Goal: Task Accomplishment & Management: Manage account settings

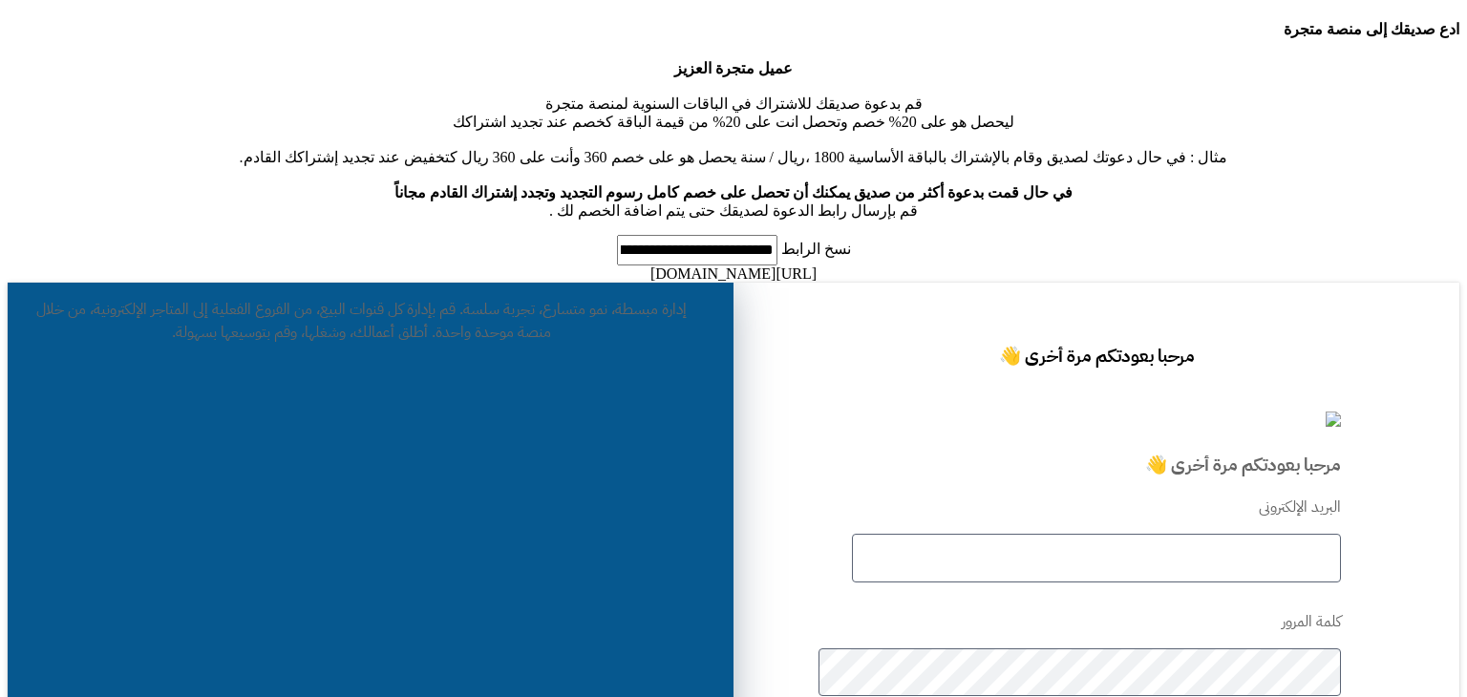
type input "**********"
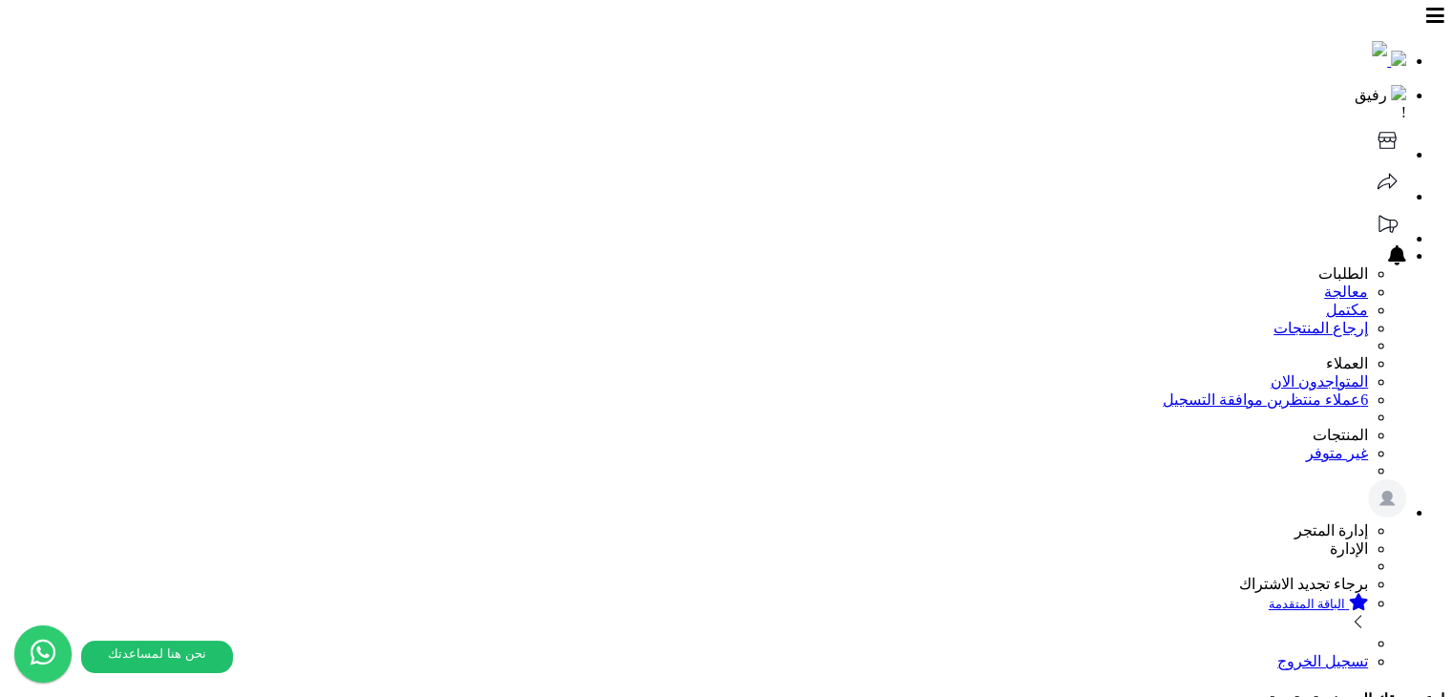
drag, startPoint x: 549, startPoint y: 93, endPoint x: 499, endPoint y: 43, distance: 70.2
click at [1378, 132] on icon at bounding box center [1387, 140] width 18 height 17
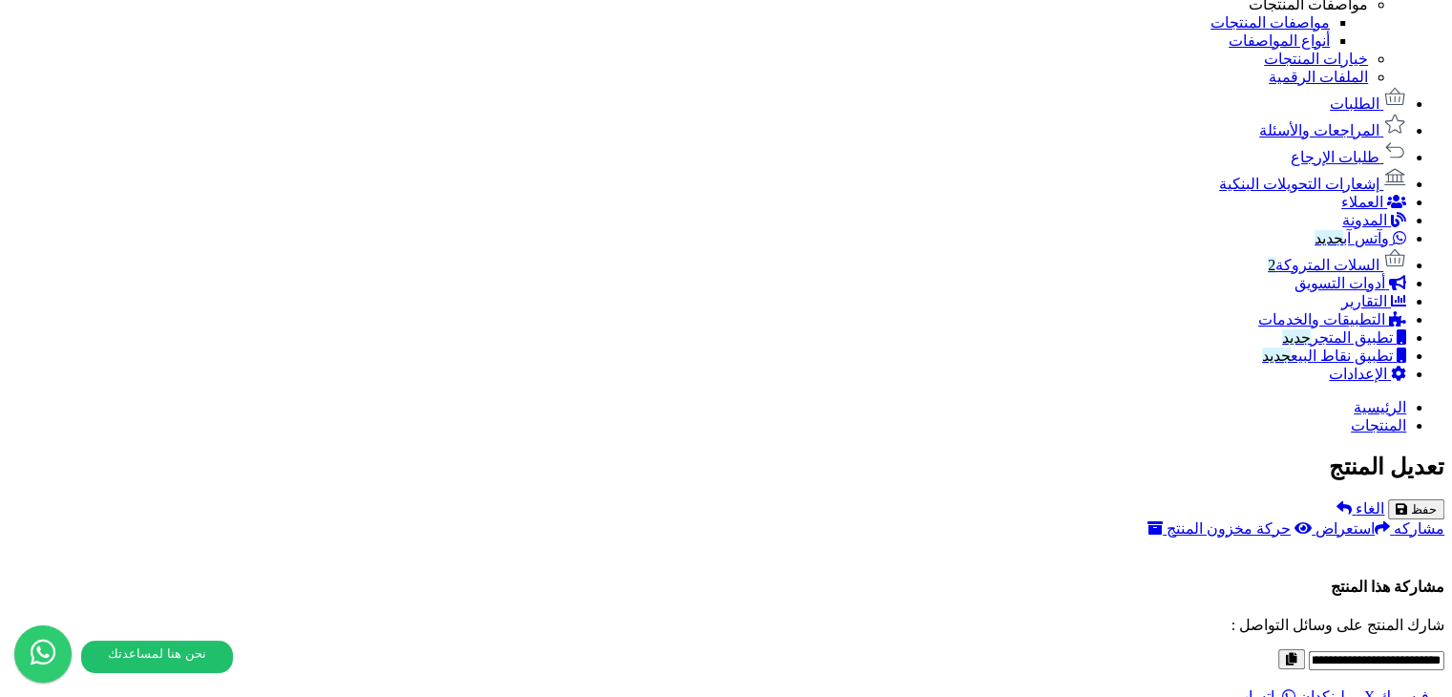
scroll to position [1264, 0]
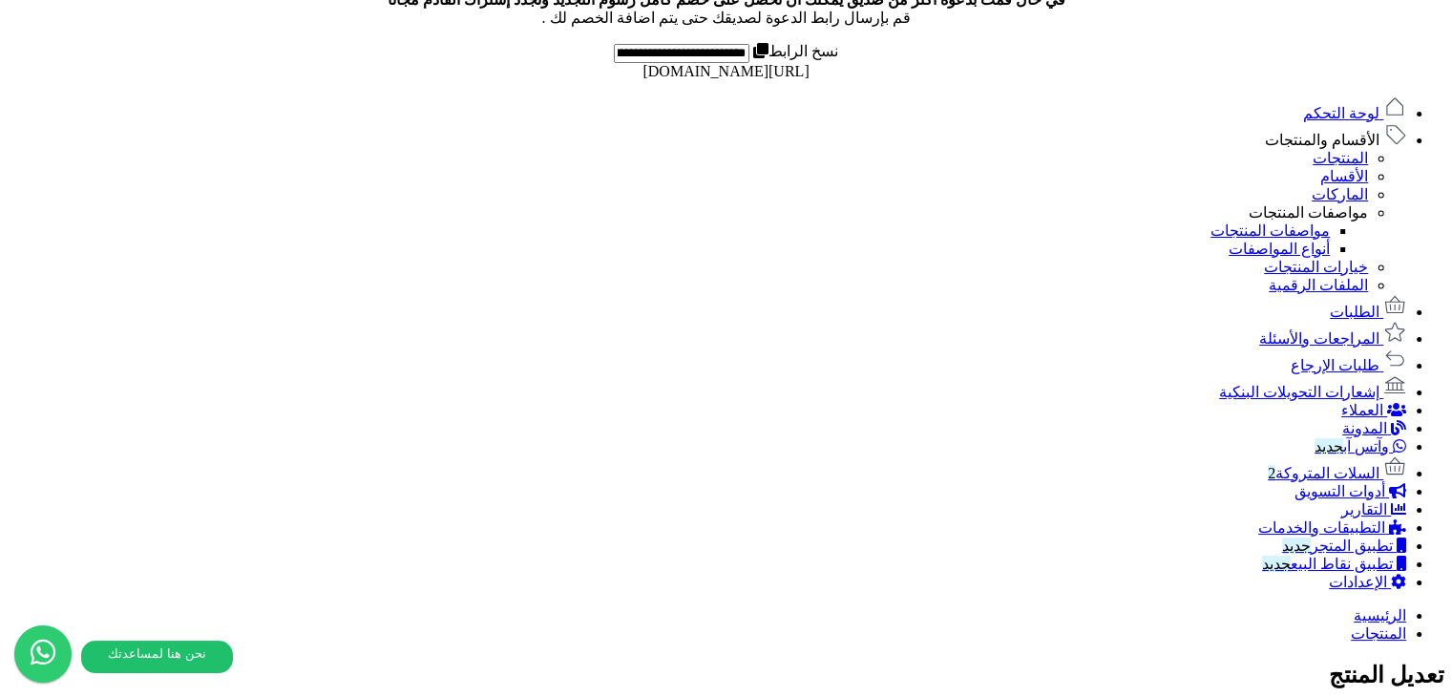
scroll to position [1085, 0]
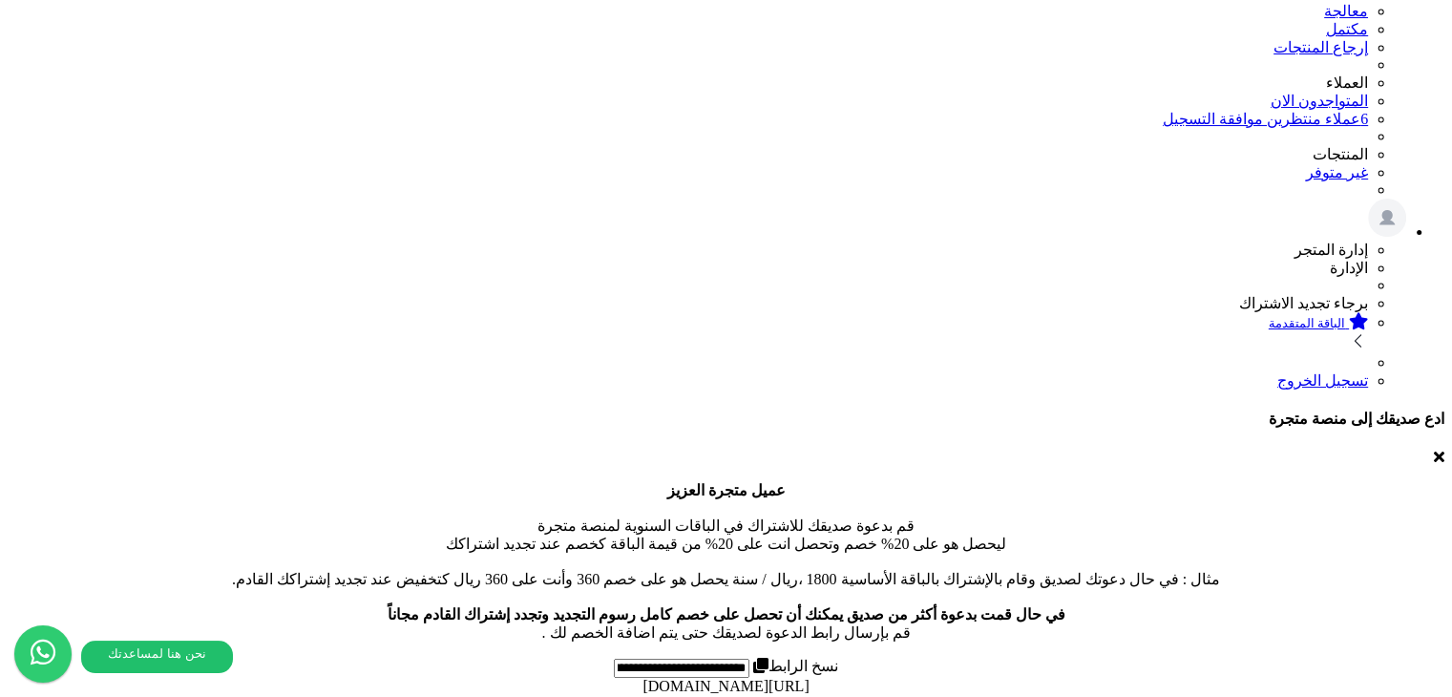
scroll to position [0, 0]
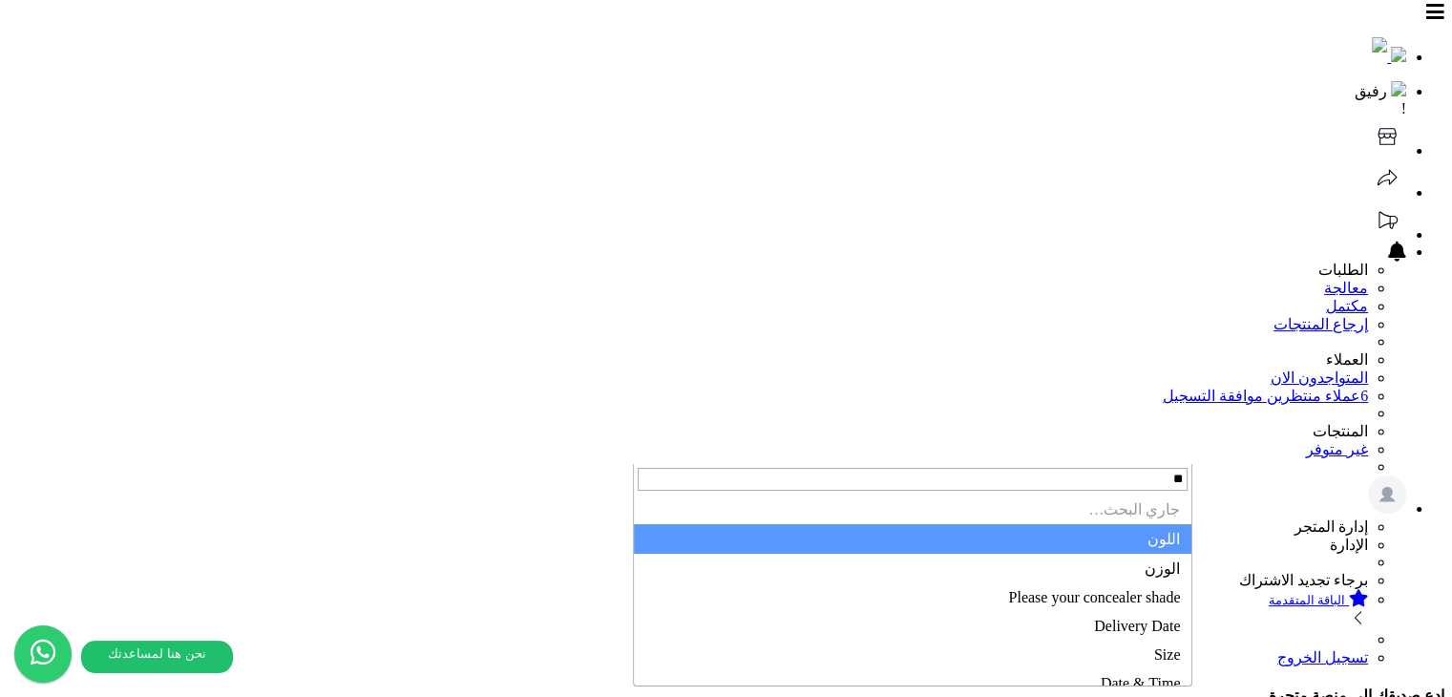
type input "*"
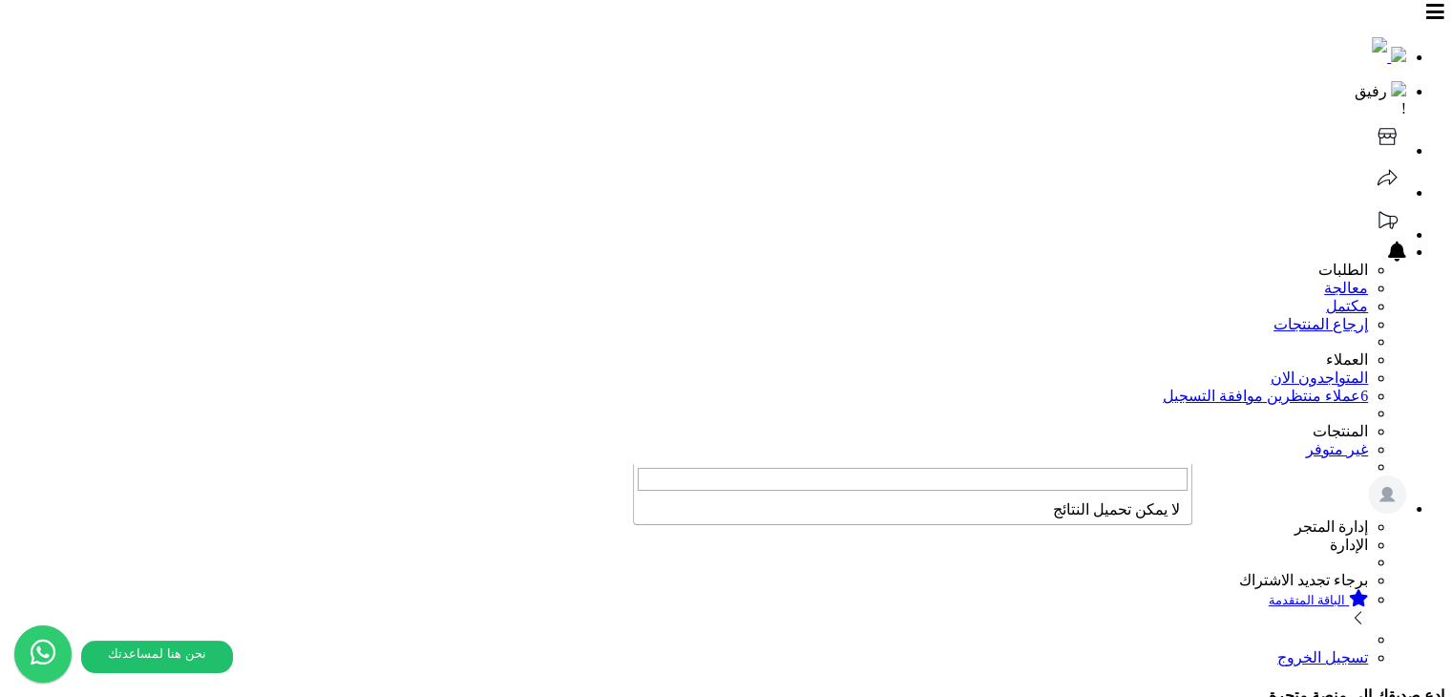
click at [1040, 489] on input "search" at bounding box center [913, 479] width 550 height 23
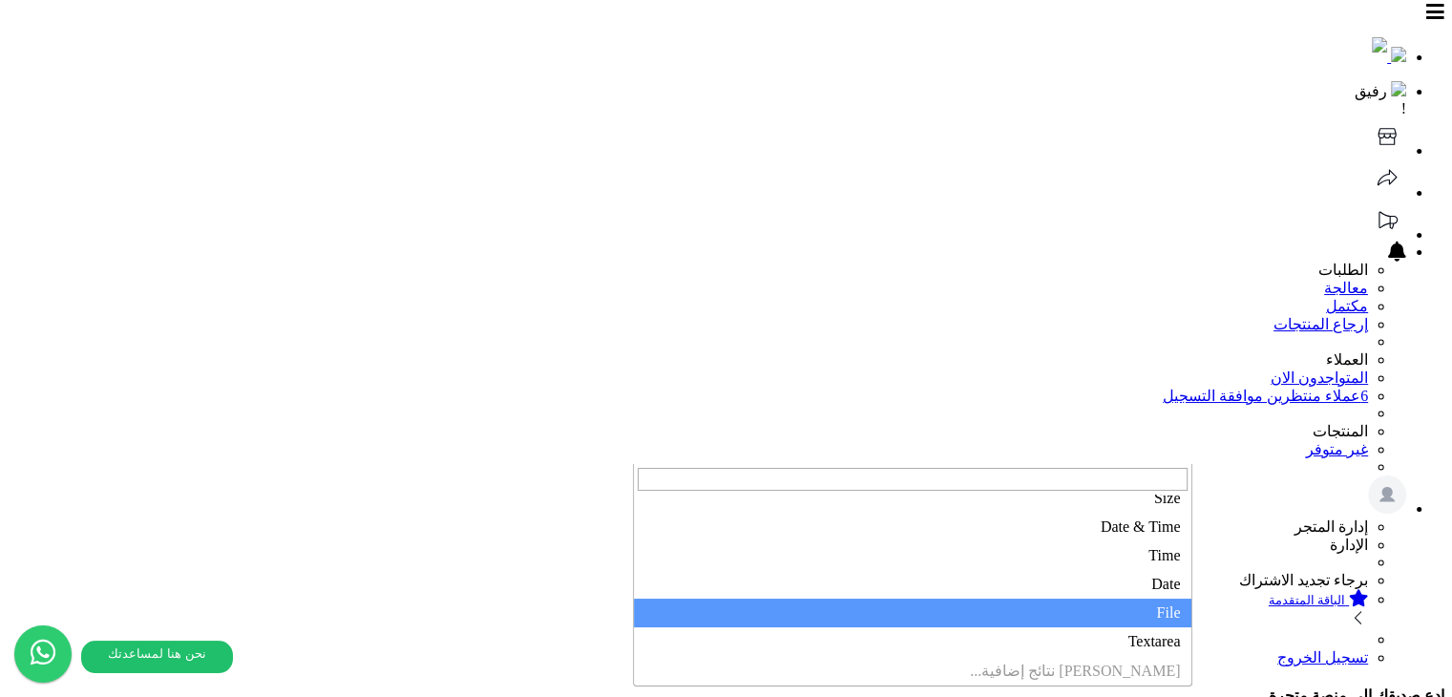
select select "*"
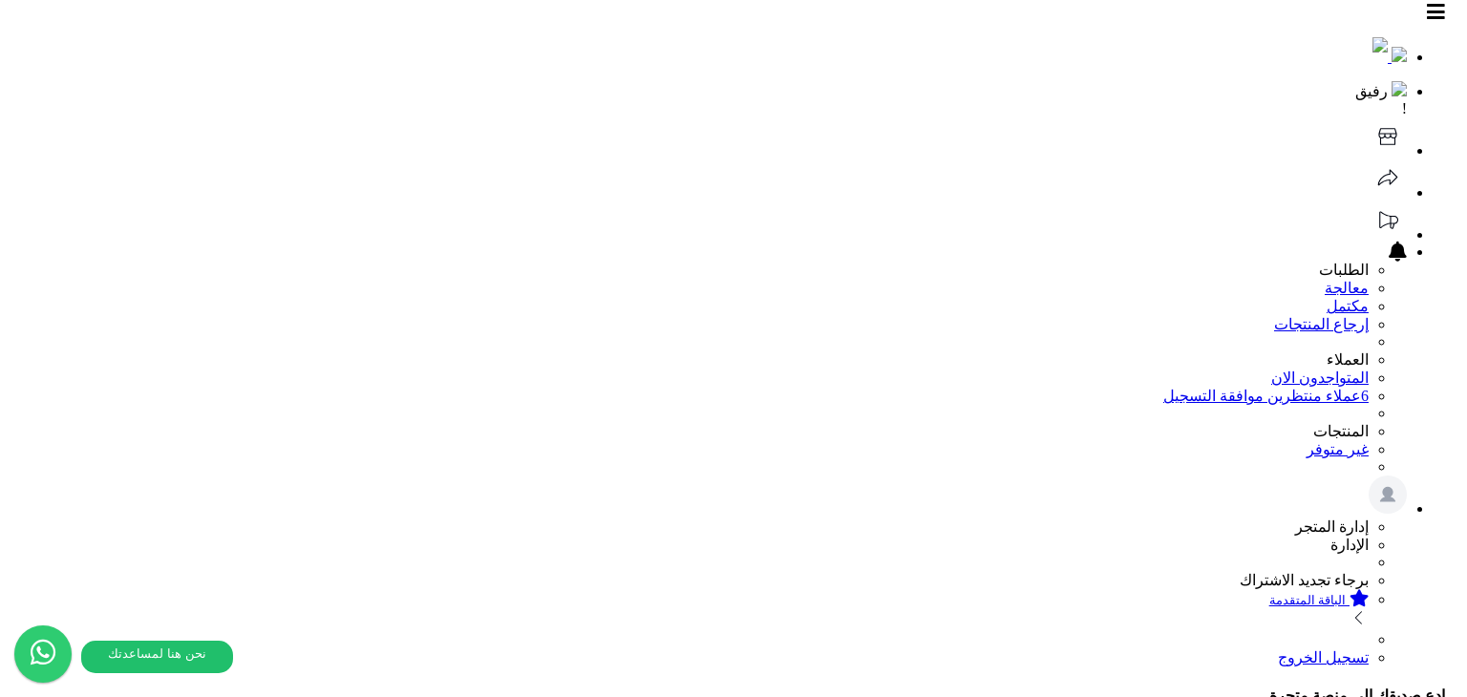
drag, startPoint x: 368, startPoint y: 533, endPoint x: 727, endPoint y: 585, distance: 362.9
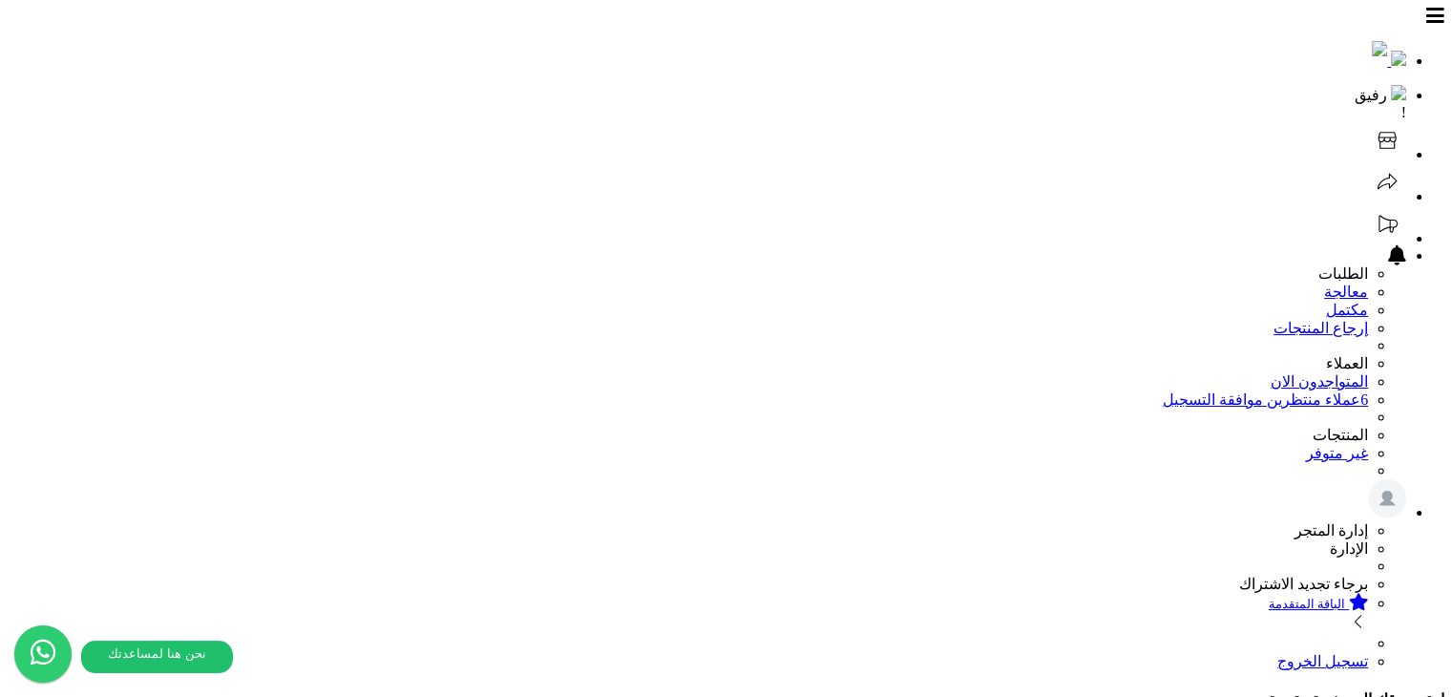
scroll to position [486, 0]
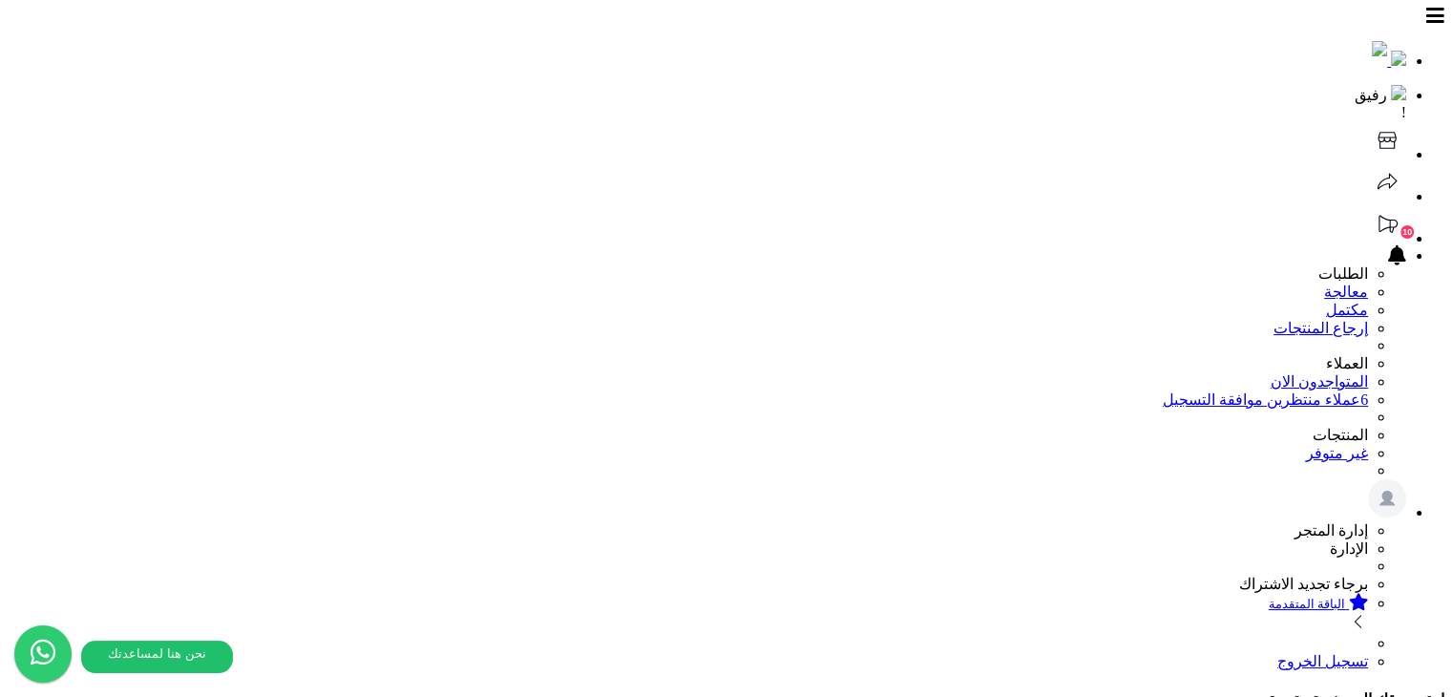
paste input "**********"
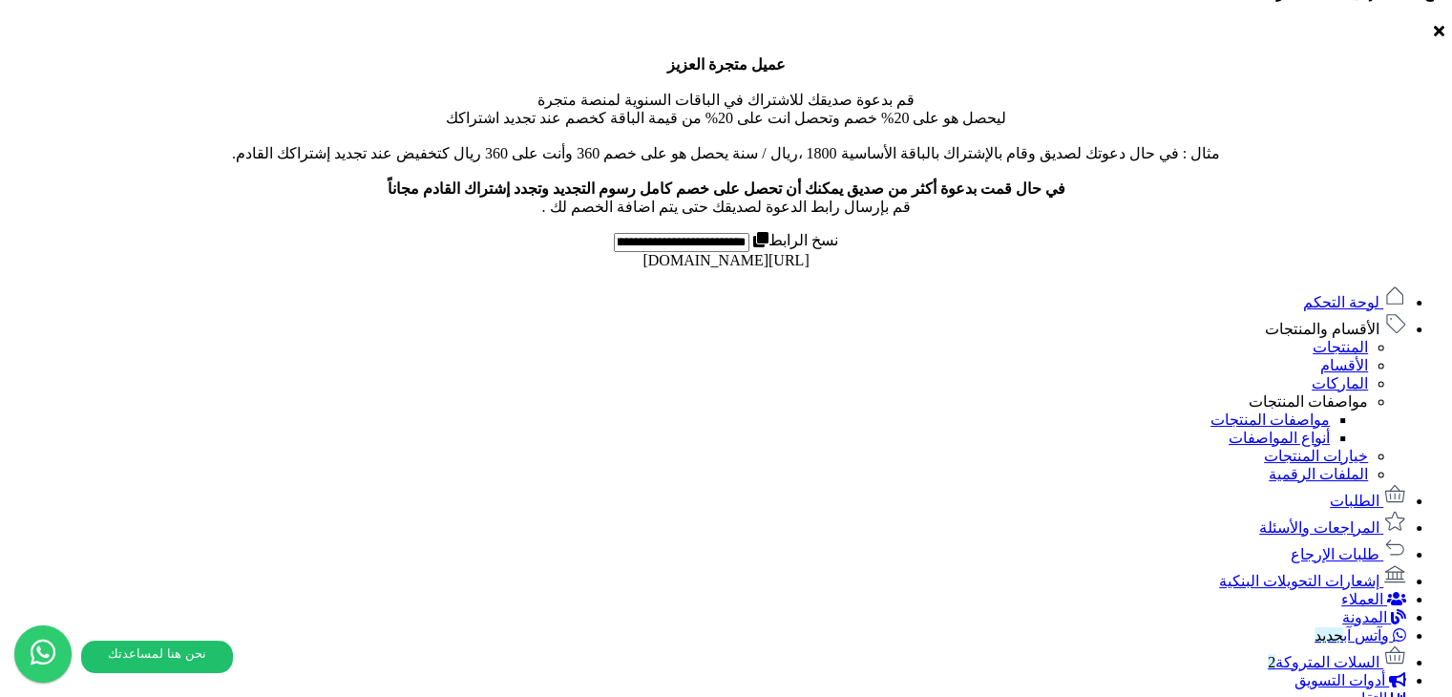
scroll to position [1050, 0]
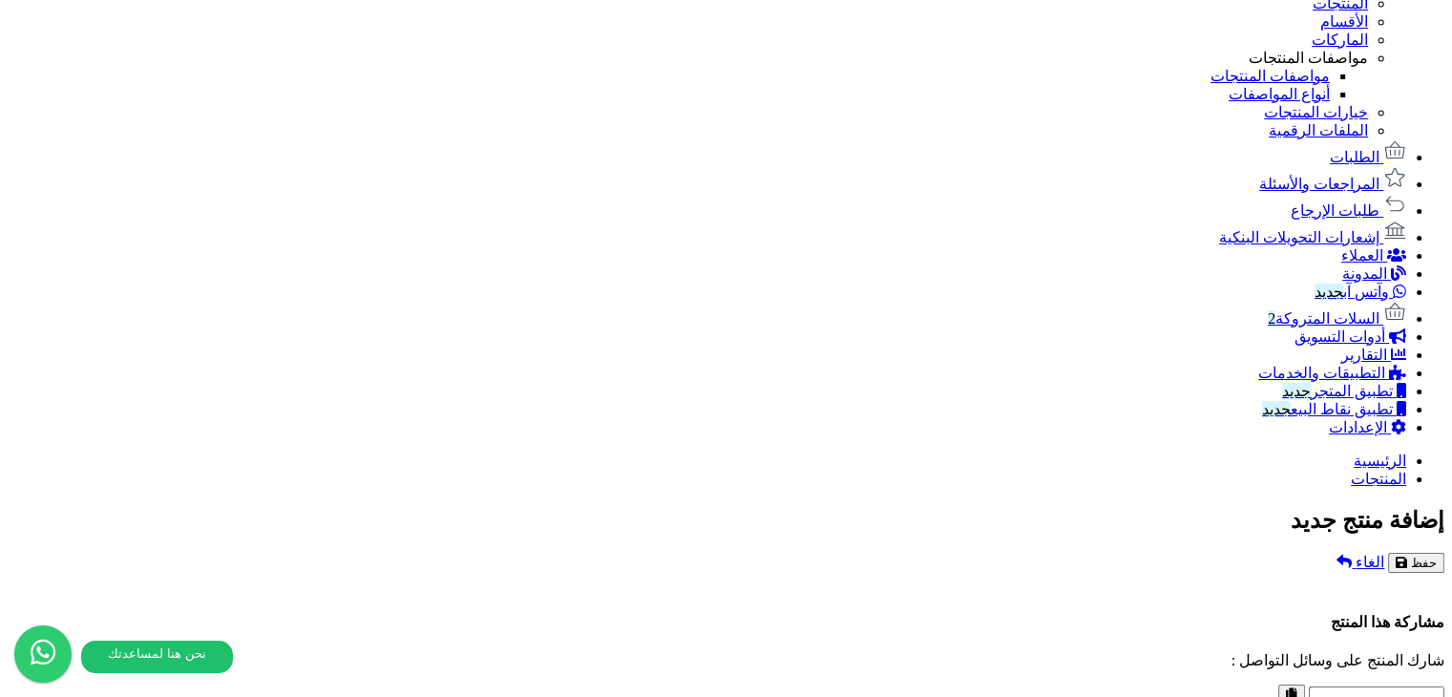
type input "**********"
drag, startPoint x: 937, startPoint y: 503, endPoint x: 881, endPoint y: 504, distance: 55.4
drag, startPoint x: 890, startPoint y: 501, endPoint x: 940, endPoint y: 503, distance: 49.7
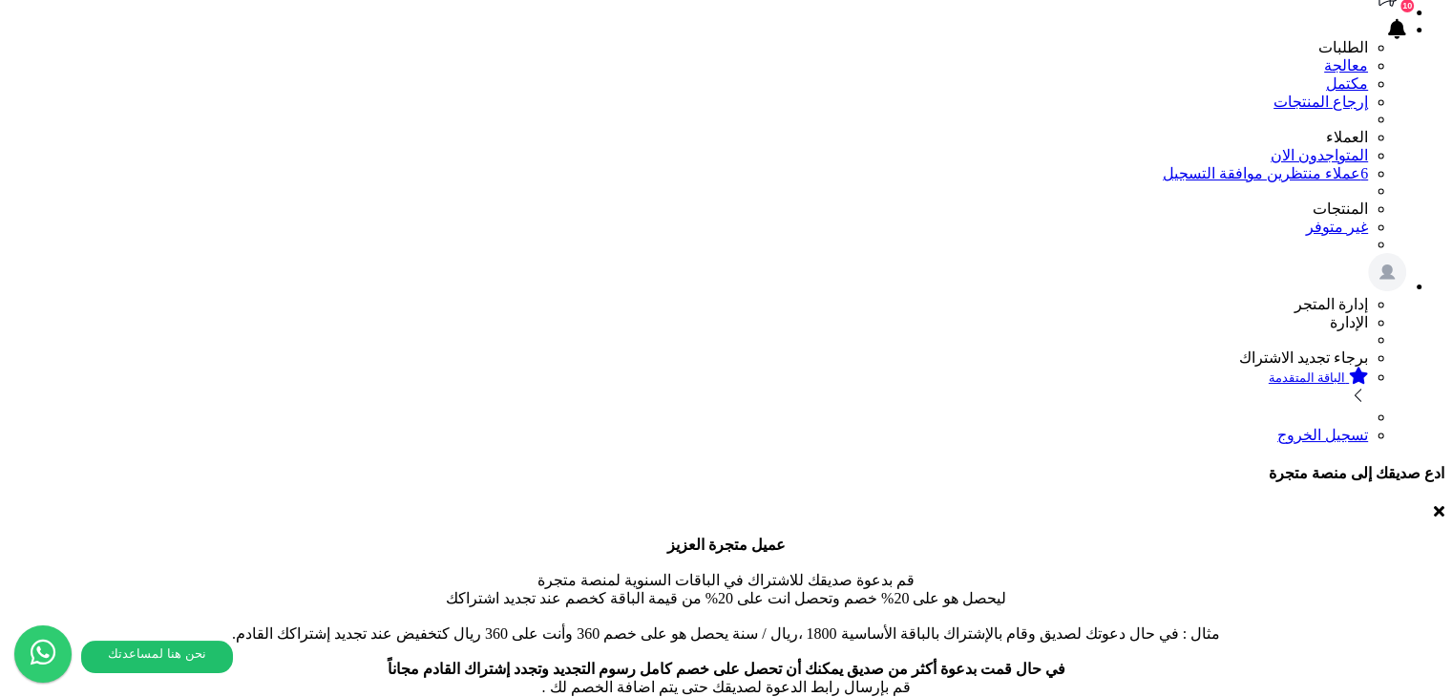
scroll to position [0, 0]
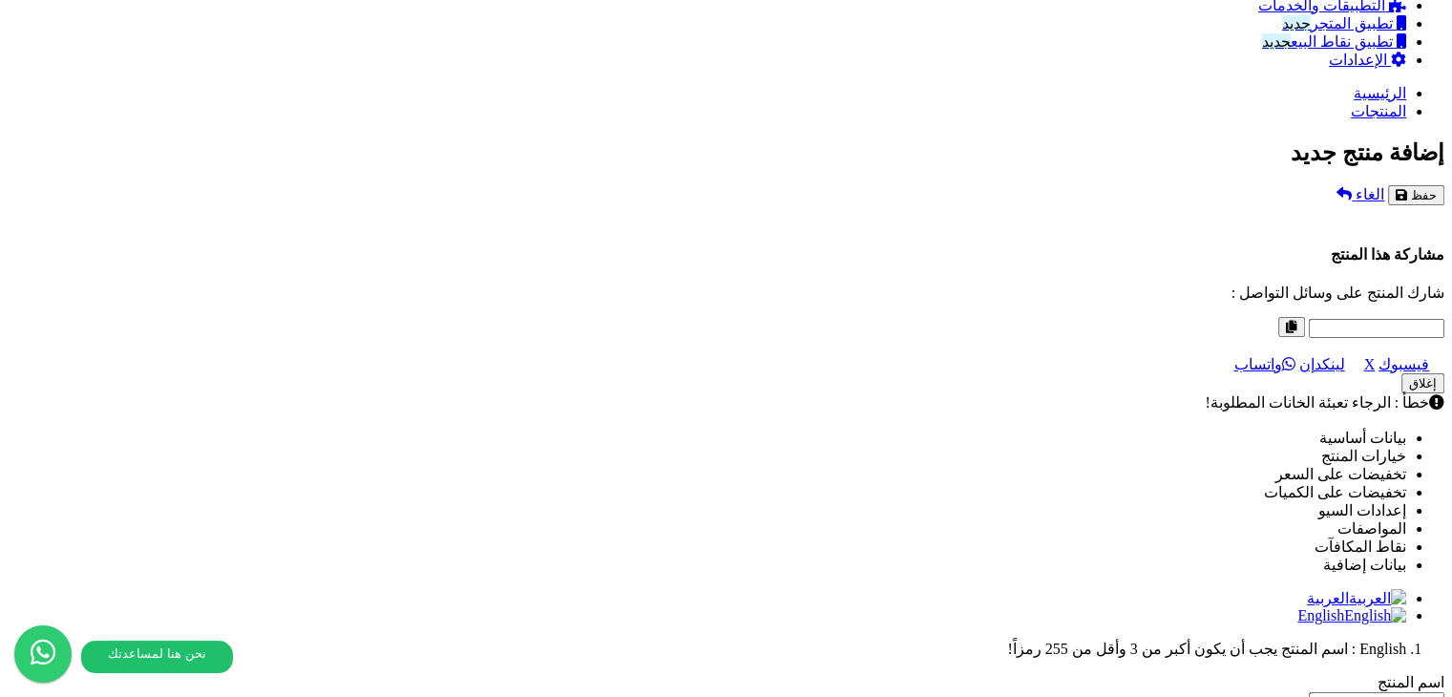
scroll to position [1435, 0]
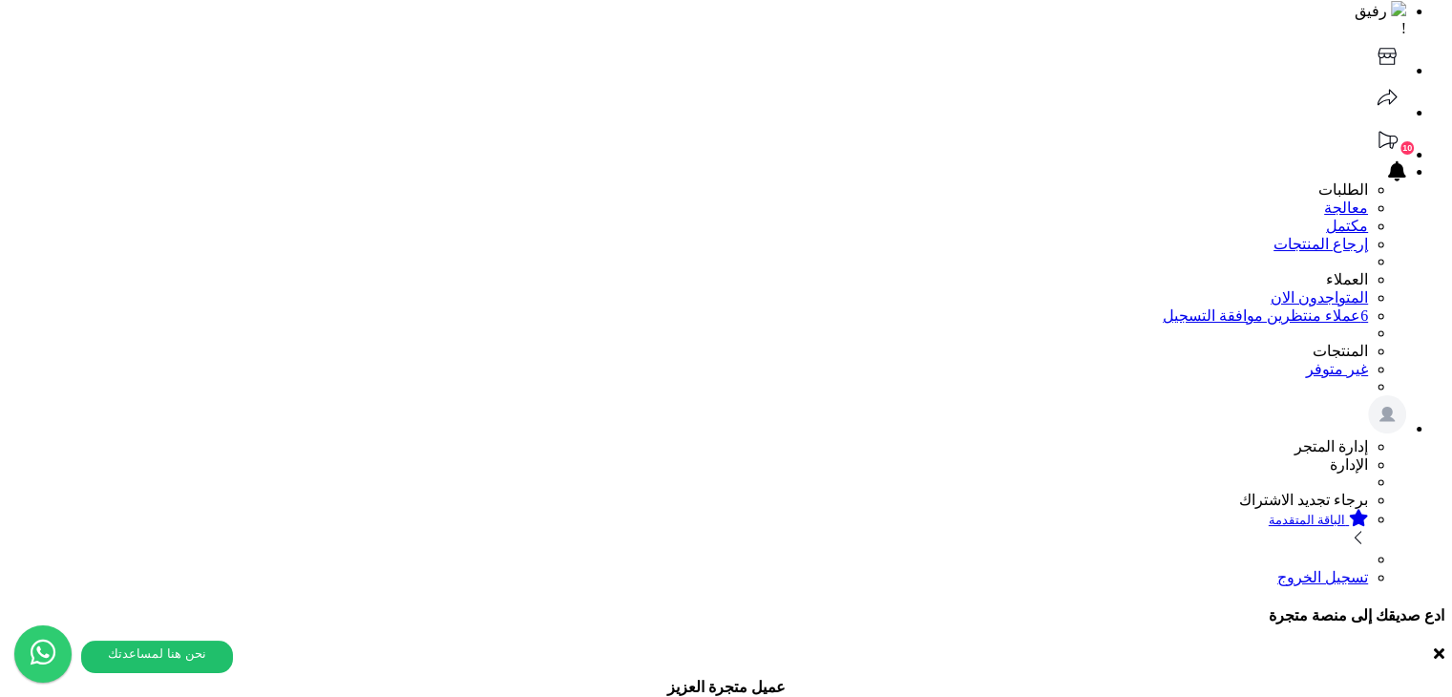
scroll to position [95, 0]
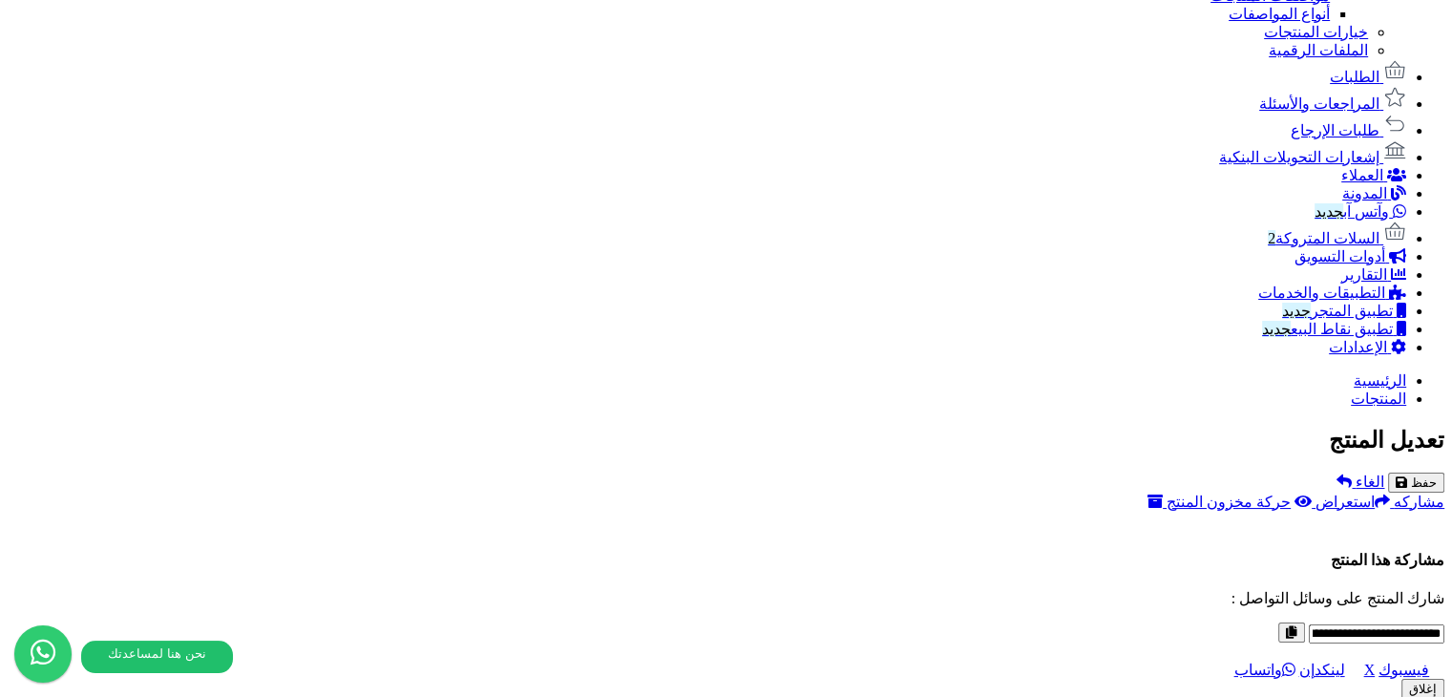
scroll to position [1309, 0]
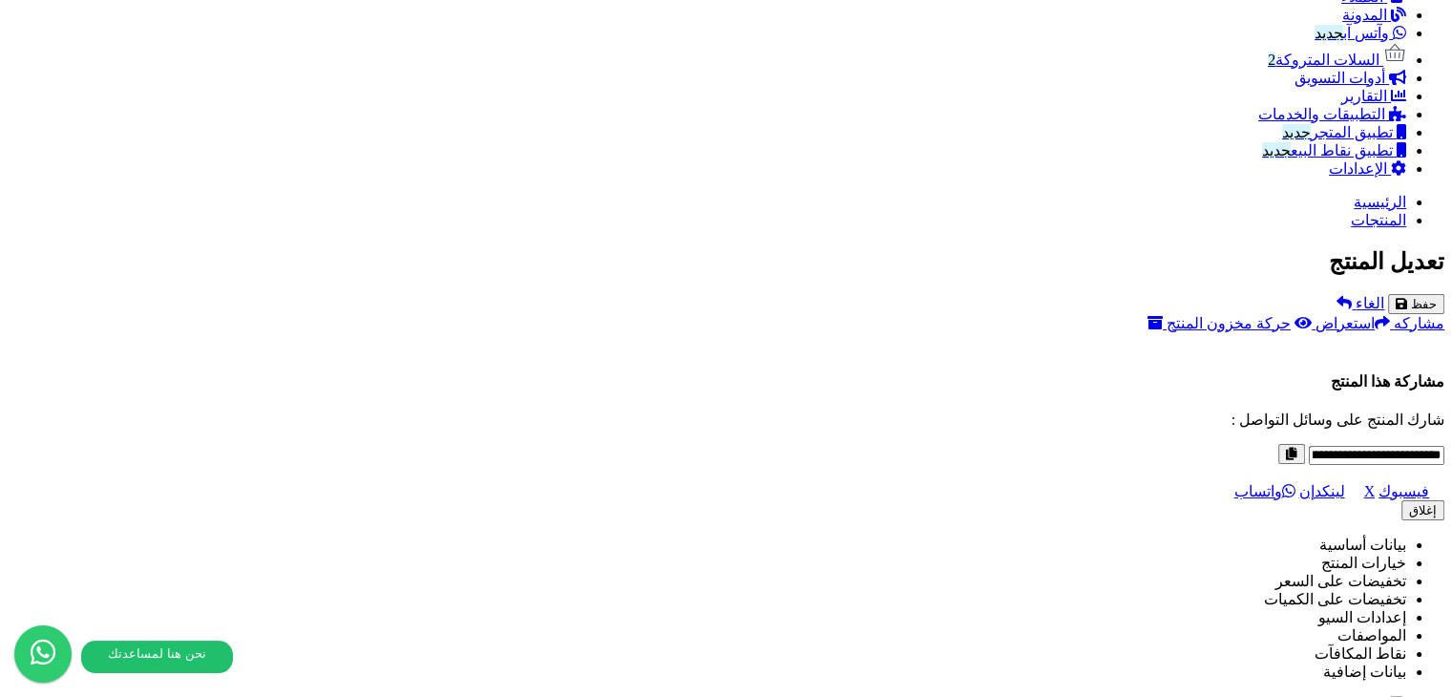
drag, startPoint x: 890, startPoint y: 178, endPoint x: 1200, endPoint y: 135, distance: 313.3
drag, startPoint x: 944, startPoint y: 118, endPoint x: 905, endPoint y: 123, distance: 39.4
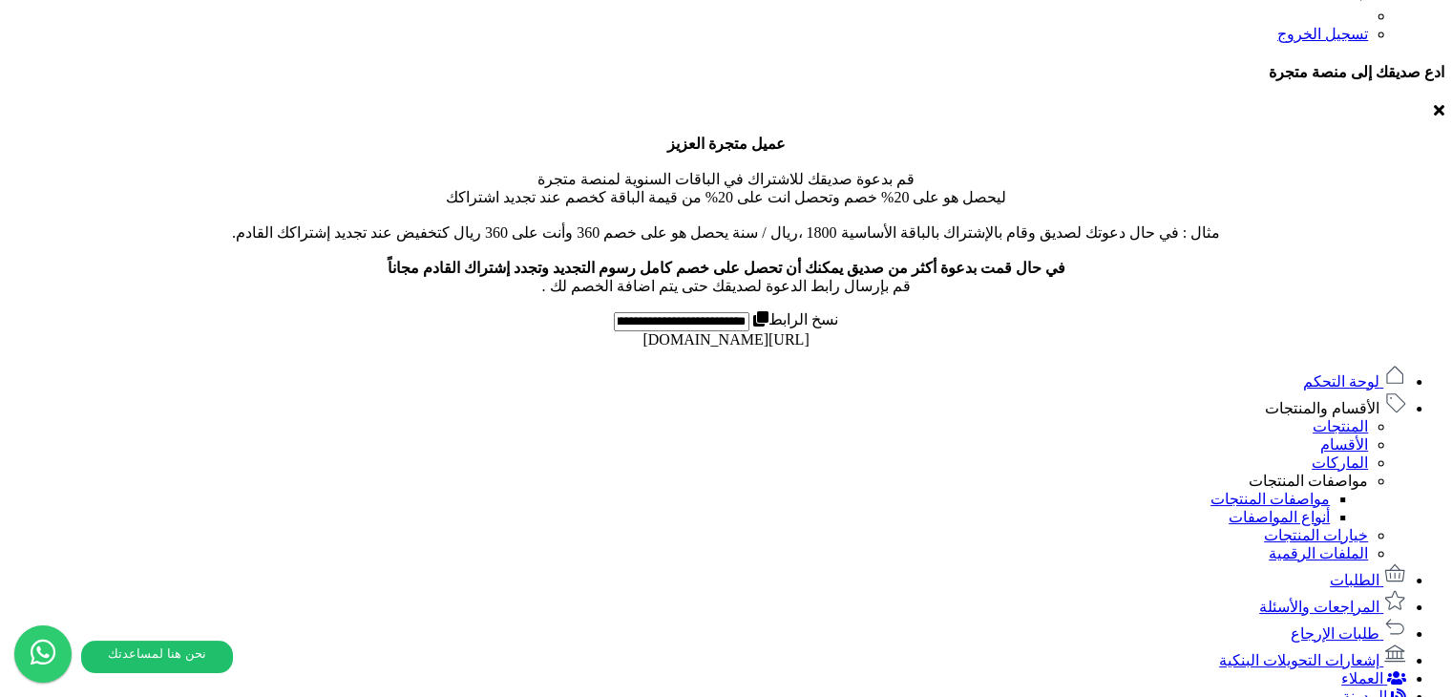
scroll to position [0, 0]
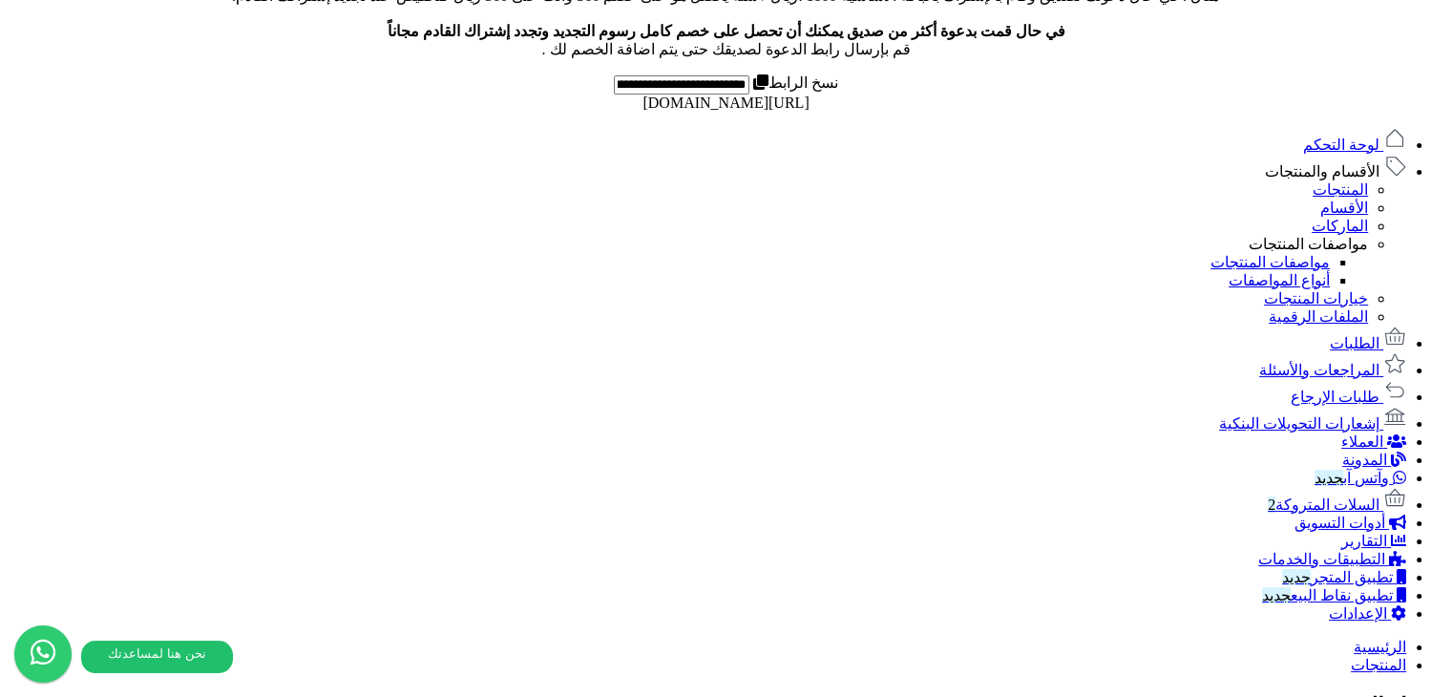
scroll to position [859, 0]
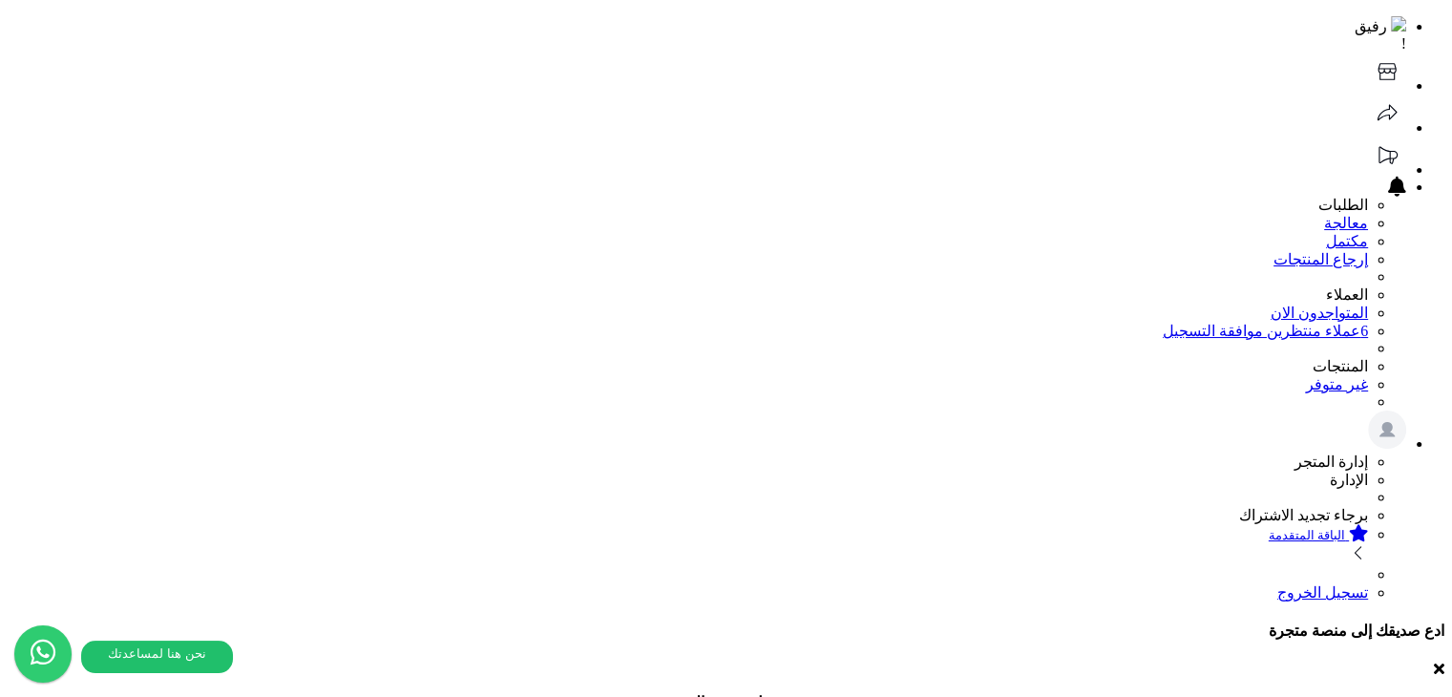
scroll to position [0, 0]
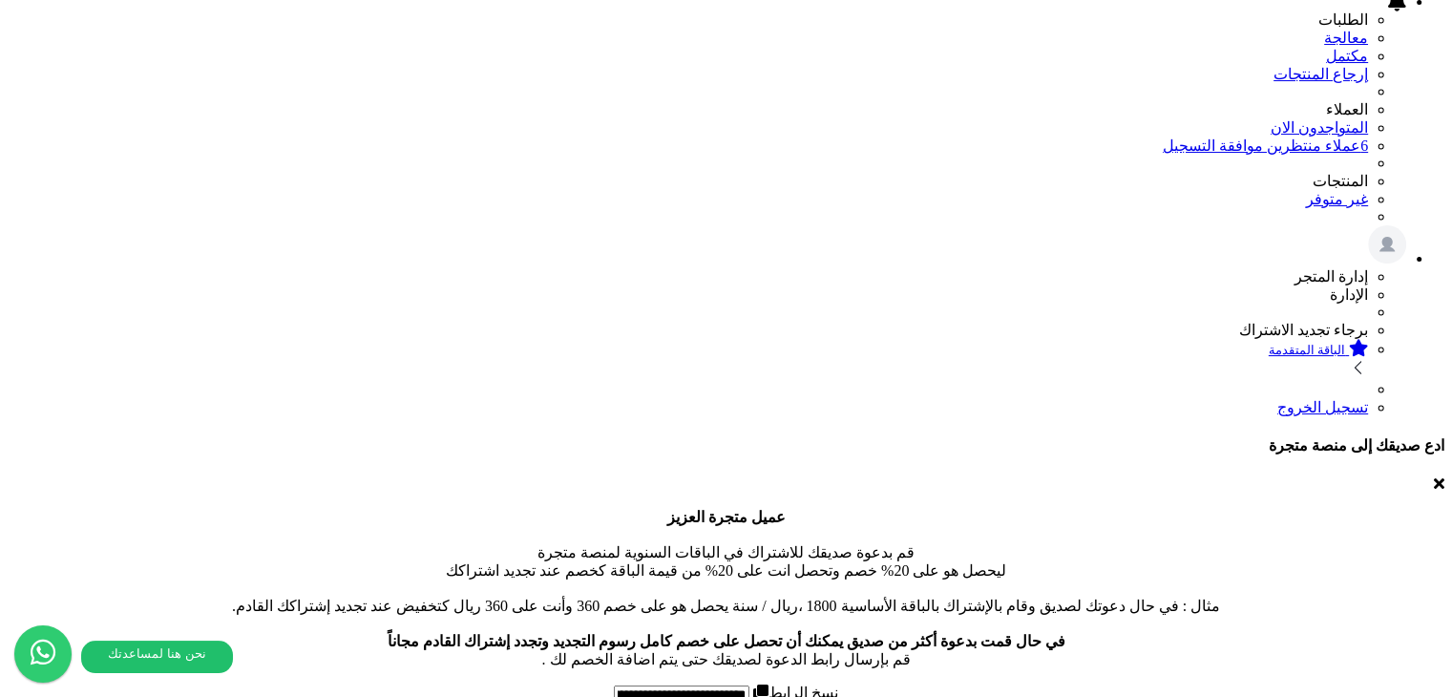
scroll to position [95, 0]
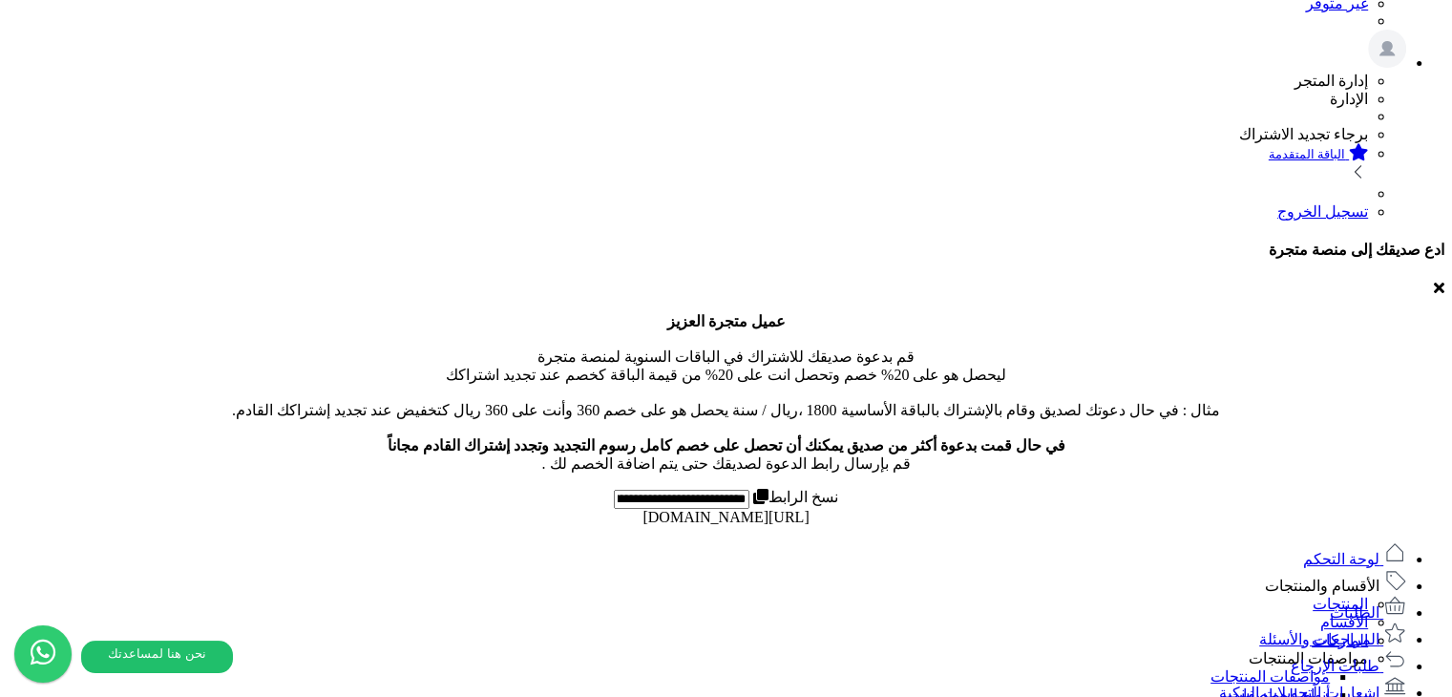
scroll to position [0, 0]
